Goal: Check status: Check status

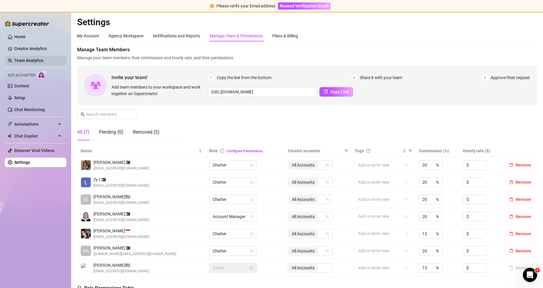
click at [43, 59] on link "Team Analytics" at bounding box center [28, 60] width 29 height 5
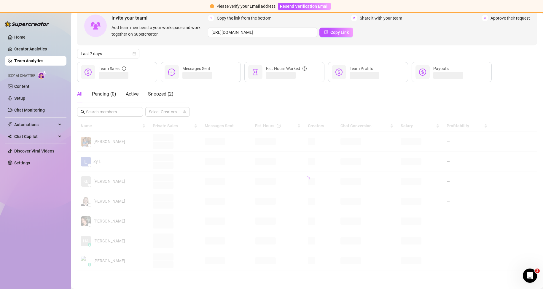
scroll to position [34, 0]
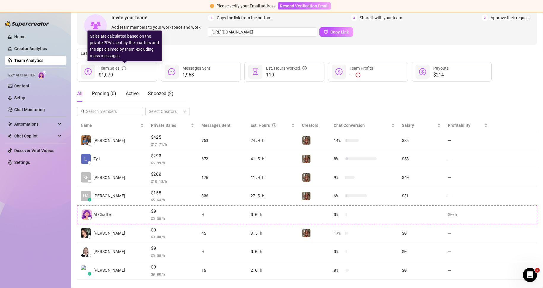
click at [121, 57] on div "Sales are calculated based on the private PPVs sent by the chatters and the tip…" at bounding box center [125, 46] width 74 height 31
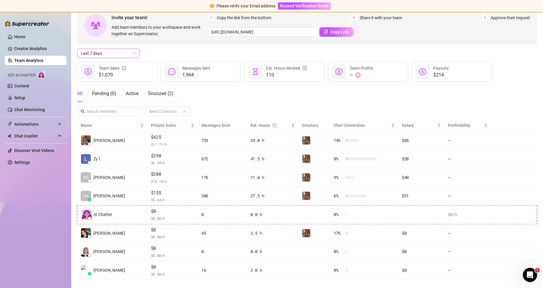
click at [128, 55] on span "Last 7 days" at bounding box center [108, 53] width 55 height 9
click at [113, 101] on div "Custom date" at bounding box center [108, 103] width 53 height 7
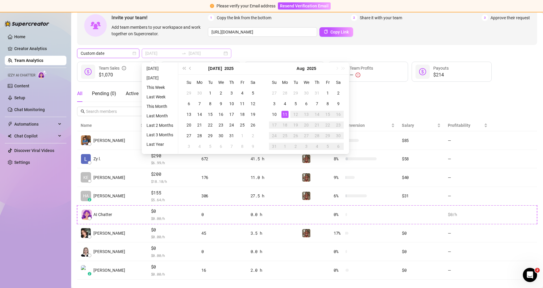
type input "[DATE]"
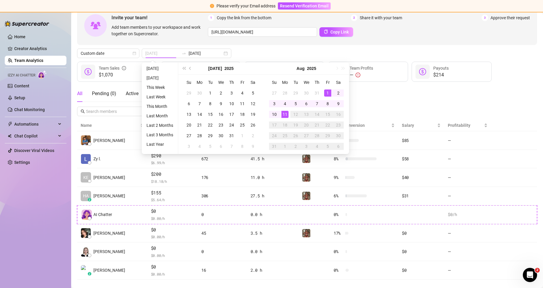
click at [329, 91] on div "1" at bounding box center [327, 93] width 7 height 7
type input "[DATE]"
click at [283, 112] on div "11" at bounding box center [285, 114] width 7 height 7
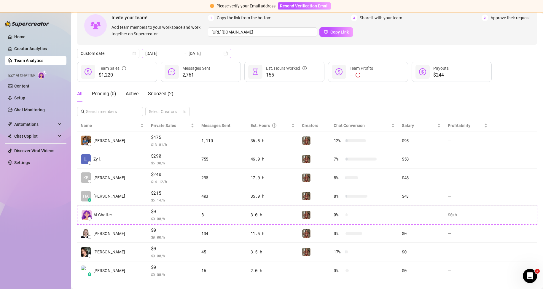
click at [221, 53] on div "[DATE] [DATE]" at bounding box center [187, 53] width 90 height 9
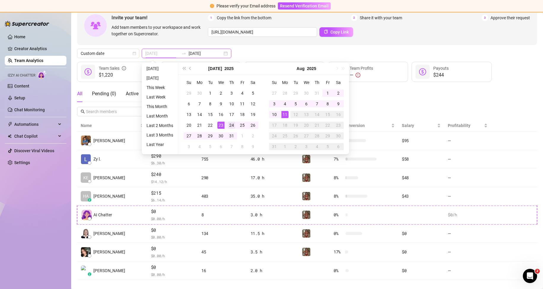
type input "[DATE]"
click at [229, 123] on div "24" at bounding box center [231, 125] width 7 height 7
type input "[DATE]"
click at [229, 136] on div "31" at bounding box center [231, 135] width 7 height 7
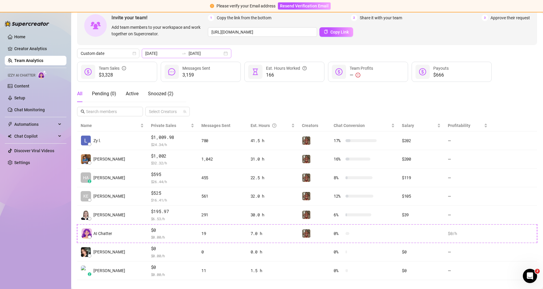
click at [222, 53] on div "[DATE] [DATE]" at bounding box center [187, 53] width 90 height 9
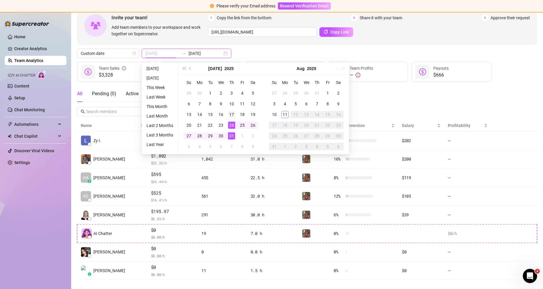
type input "[DATE]"
click at [234, 115] on div "17" at bounding box center [231, 114] width 7 height 7
type input "[DATE]"
click at [234, 124] on div "24" at bounding box center [231, 125] width 7 height 7
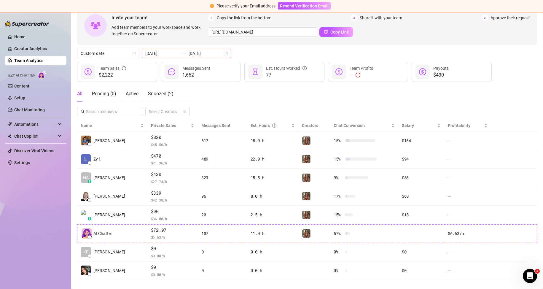
click at [221, 57] on div "[DATE] [DATE]" at bounding box center [187, 53] width 90 height 9
drag, startPoint x: 218, startPoint y: 54, endPoint x: 218, endPoint y: 66, distance: 12.2
click at [219, 55] on div "[DATE] [DATE]" at bounding box center [187, 53] width 90 height 9
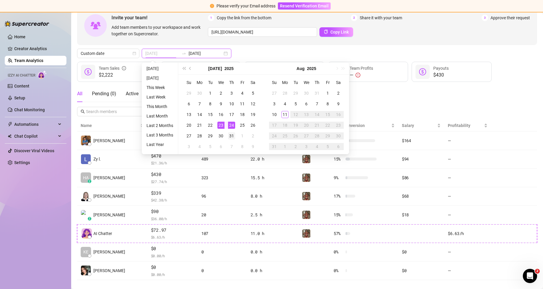
type input "[DATE]"
click at [232, 134] on div "31" at bounding box center [231, 135] width 7 height 7
type input "[DATE]"
click at [329, 91] on div "1" at bounding box center [327, 93] width 7 height 7
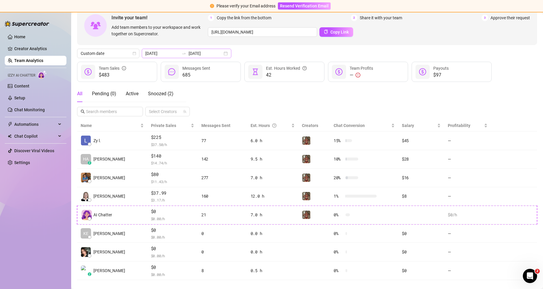
click at [223, 54] on div "[DATE] [DATE]" at bounding box center [187, 53] width 90 height 9
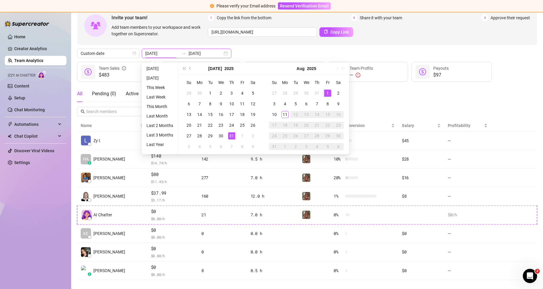
type input "[DATE]"
click at [329, 90] on div "1" at bounding box center [327, 93] width 7 height 7
type input "[DATE]"
click at [286, 117] on div "11" at bounding box center [285, 114] width 7 height 7
